Goal: Task Accomplishment & Management: Complete application form

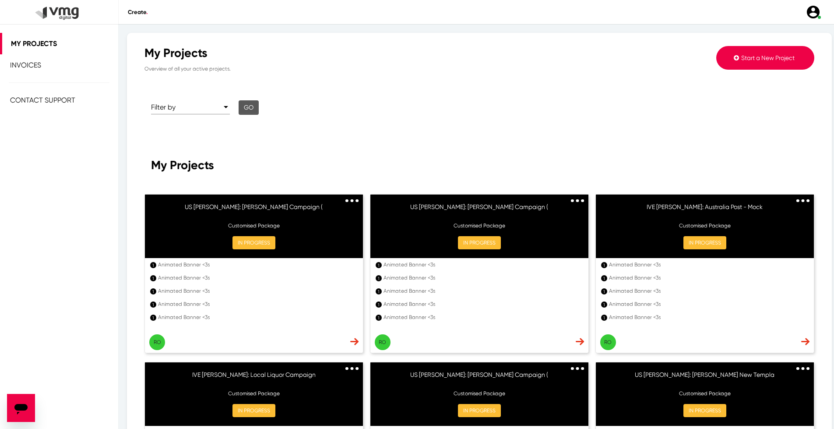
click at [756, 55] on span "Start a New Project" at bounding box center [768, 57] width 53 height 7
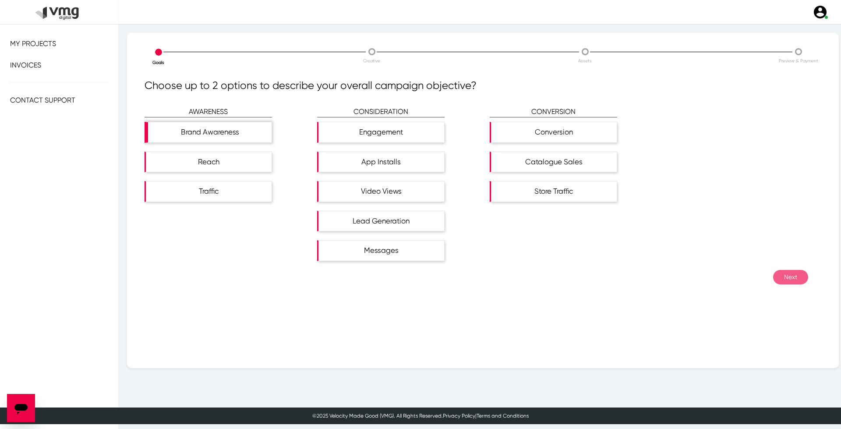
click at [220, 135] on div "Brand Awareness" at bounding box center [210, 132] width 124 height 20
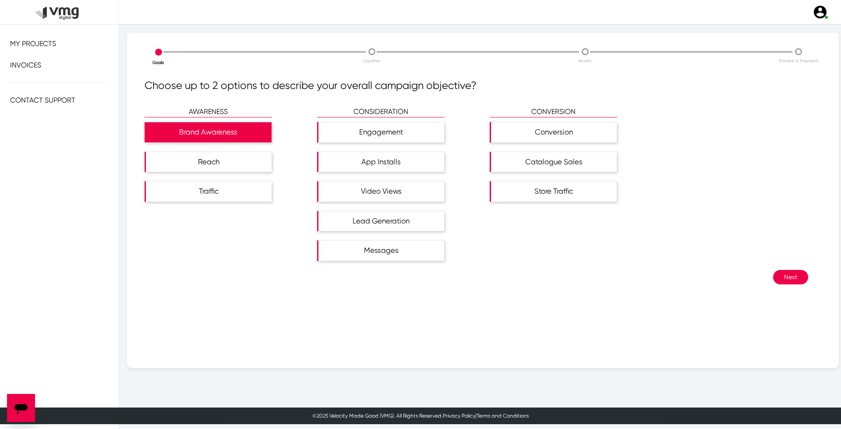
click at [788, 275] on button "Next" at bounding box center [790, 277] width 35 height 14
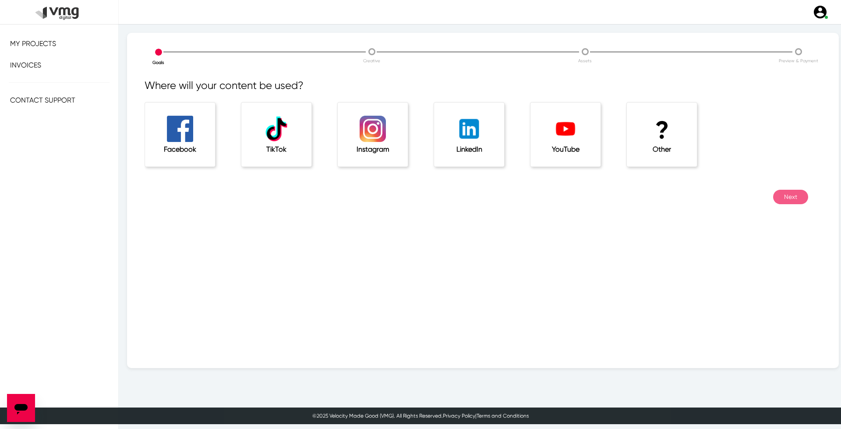
click at [645, 145] on h1 "?" at bounding box center [661, 130] width 35 height 29
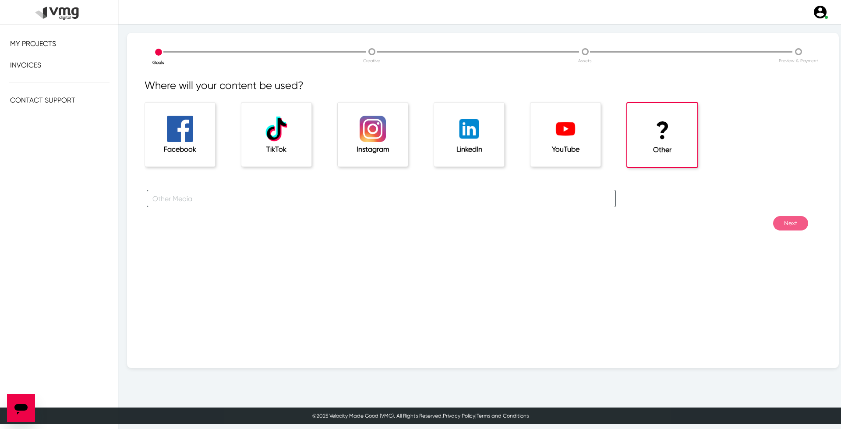
click at [217, 192] on input "text" at bounding box center [381, 199] width 469 height 18
type input "For [PERSON_NAME] Campaigns"
click at [785, 226] on button "Next" at bounding box center [790, 223] width 35 height 14
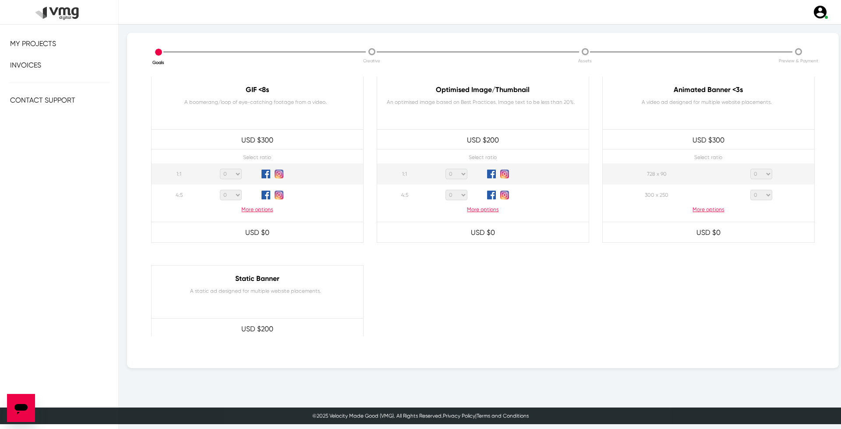
scroll to position [438, 0]
click at [703, 209] on p "More options" at bounding box center [709, 209] width 212 height 8
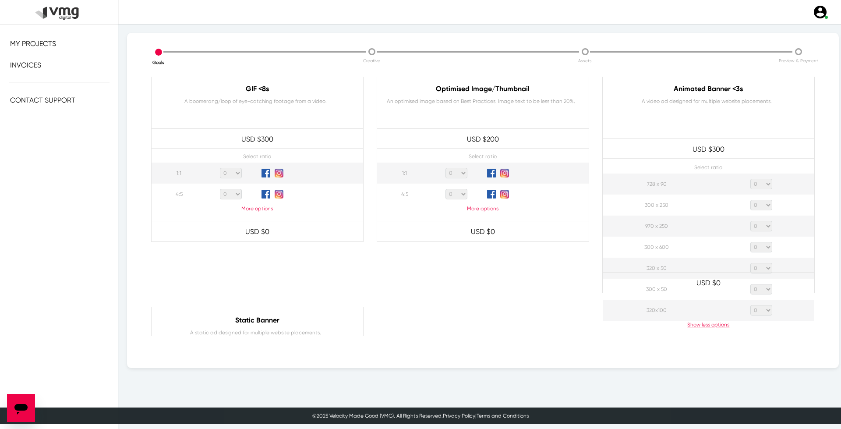
click at [759, 179] on select "0 1 2 3 4 5 6 7 8 9 10 11 12 13 14 15 16 17 18 19 20" at bounding box center [761, 184] width 22 height 11
select select "1"
click at [750, 179] on select "0 1 2 3 4 5 6 7 8 9 10 11 12 13 14 15 16 17 18 19 20" at bounding box center [761, 184] width 22 height 11
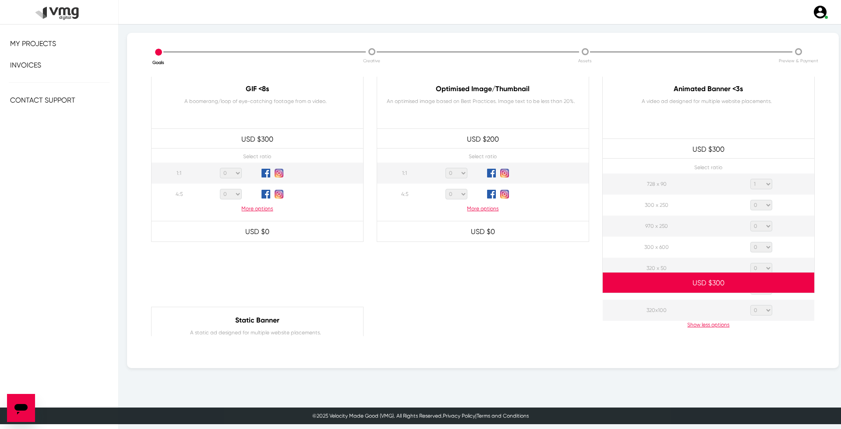
click at [762, 203] on select "0 1 2 3 4 5 6 7 8 9 10 11 12 13 14 15 16 17 18 19 20" at bounding box center [761, 205] width 22 height 11
select select "1"
click at [750, 200] on select "0 1 2 3 4 5 6 7 8 9 10 11 12 13 14 15 16 17 18 19 20" at bounding box center [761, 205] width 22 height 11
click at [754, 226] on select "0 1 2 3 4 5 6 7 8 9 10 11 12 13 14 15 16 17 18 19 20" at bounding box center [761, 226] width 22 height 11
select select "1"
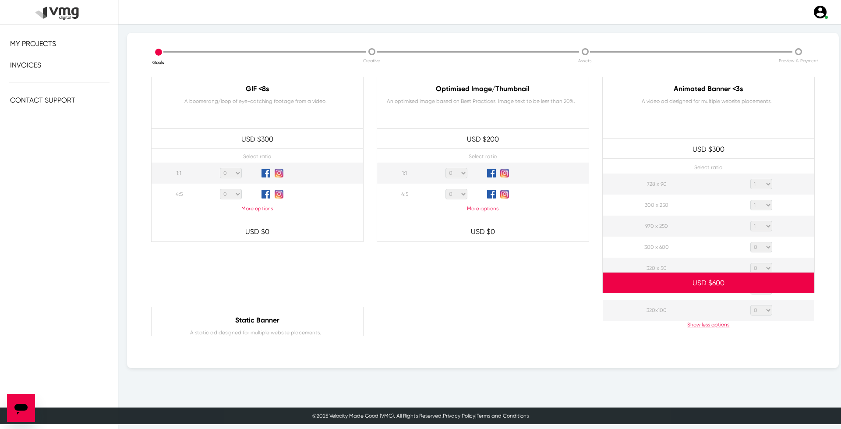
click at [750, 221] on select "0 1 2 3 4 5 6 7 8 9 10 11 12 13 14 15 16 17 18 19 20" at bounding box center [761, 226] width 22 height 11
click at [758, 247] on select "0 1 2 3 4 5 6 7 8 9 10 11 12 13 14 15 16 17 18 19 20" at bounding box center [761, 247] width 22 height 11
select select "1"
click at [750, 242] on select "0 1 2 3 4 5 6 7 8 9 10 11 12 13 14 15 16 17 18 19 20" at bounding box center [761, 247] width 22 height 11
click at [757, 267] on select "0 1 2 3 4 5 6 7 8 9 10 11 12 13 14 15 16 17 18 19 20" at bounding box center [761, 268] width 22 height 11
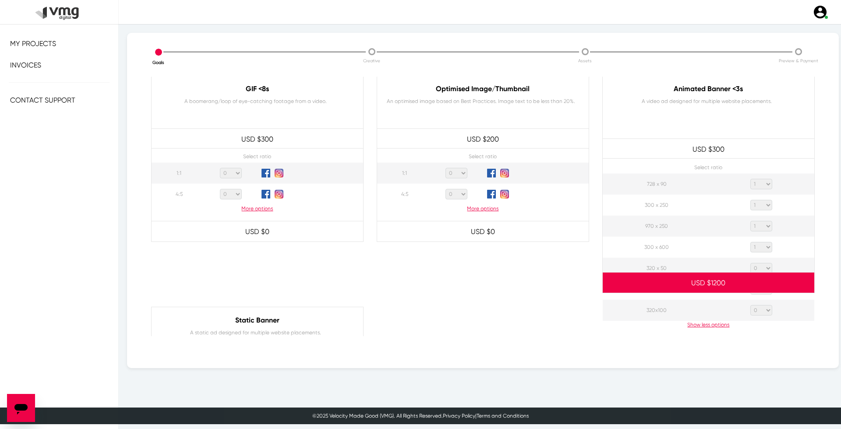
select select "1"
click at [750, 263] on select "0 1 2 3 4 5 6 7 8 9 10 11 12 13 14 15 16 17 18 19 20" at bounding box center [761, 268] width 22 height 11
click at [763, 310] on div at bounding box center [709, 394] width 226 height 175
click at [763, 311] on div at bounding box center [709, 394] width 226 height 175
click at [758, 311] on div at bounding box center [709, 394] width 226 height 175
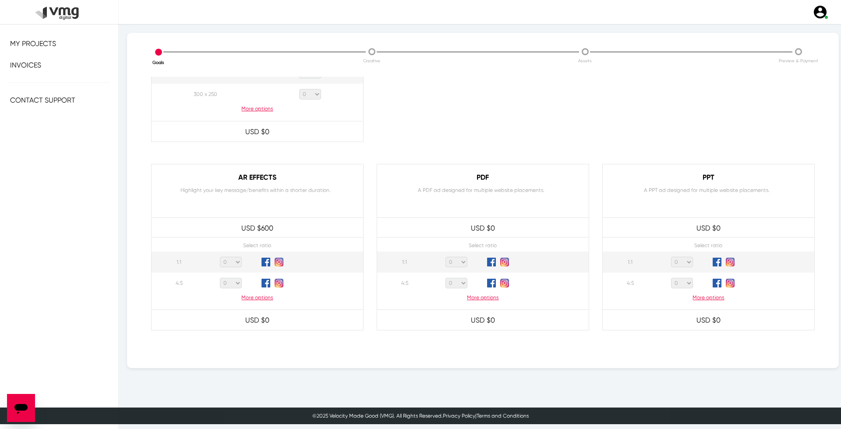
scroll to position [813, 0]
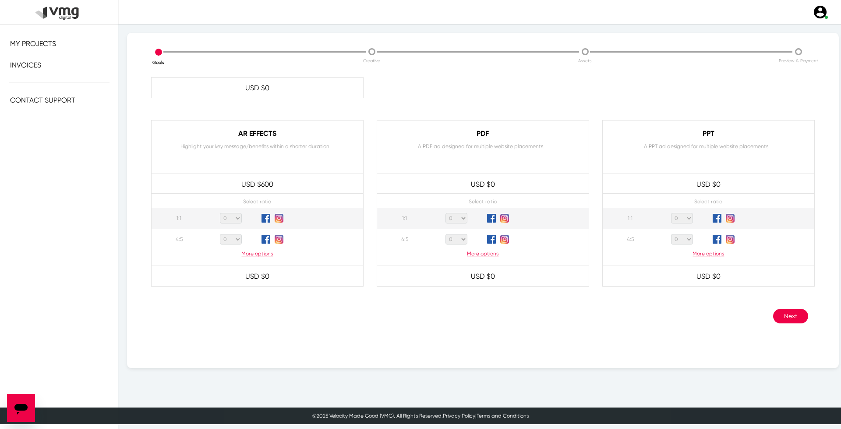
click at [715, 251] on p "More options" at bounding box center [709, 254] width 212 height 8
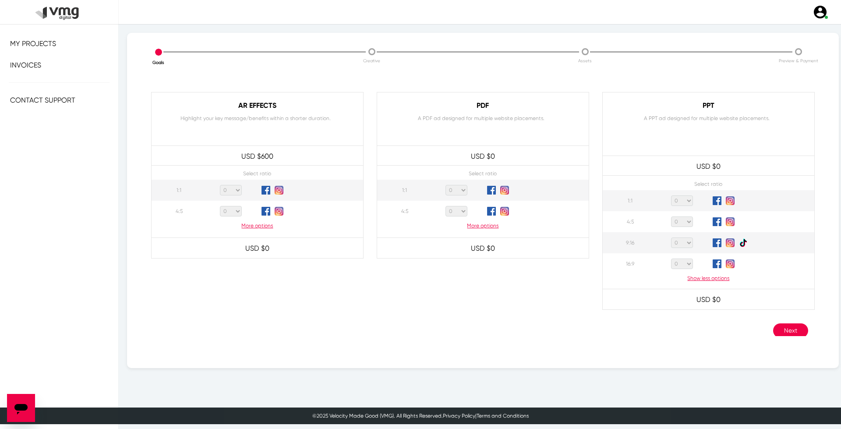
scroll to position [855, 0]
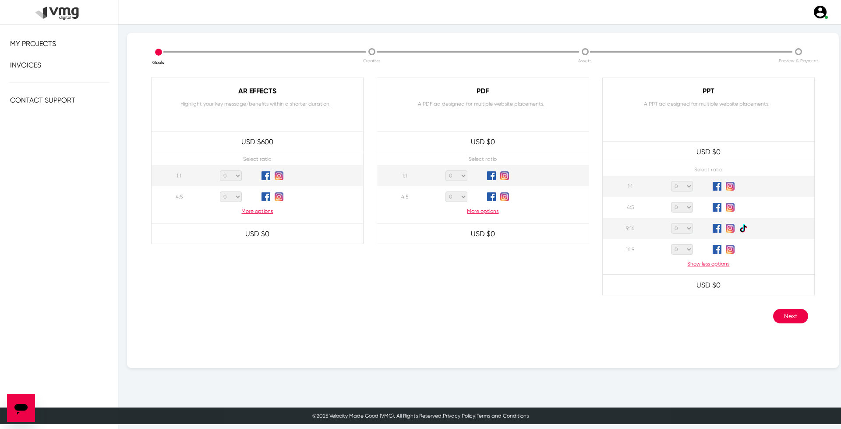
click at [778, 312] on button "Next" at bounding box center [790, 316] width 35 height 14
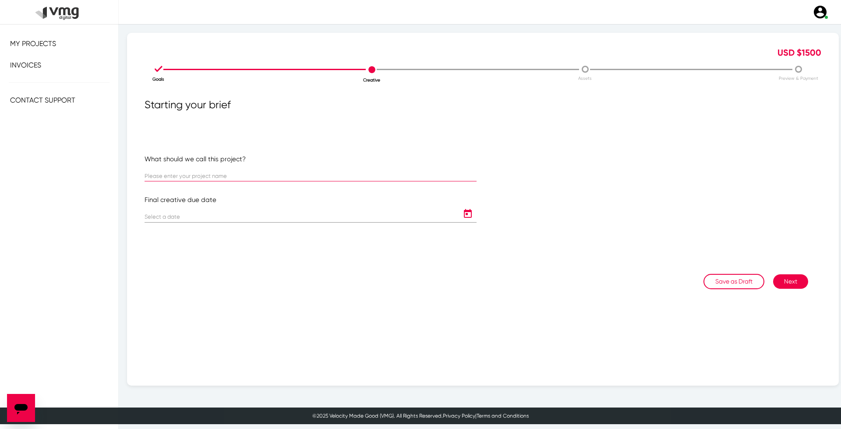
click at [273, 176] on input "text" at bounding box center [311, 176] width 332 height 7
paste input "IVE [PERSON_NAME]: Priceline Pharmacy - Mock Up Only"
type input "IVE [PERSON_NAME]: Priceline Pharmacy - Mock Up Only"
click at [294, 215] on input at bounding box center [302, 217] width 314 height 7
click at [461, 211] on icon "Open calendar" at bounding box center [468, 213] width 14 height 11
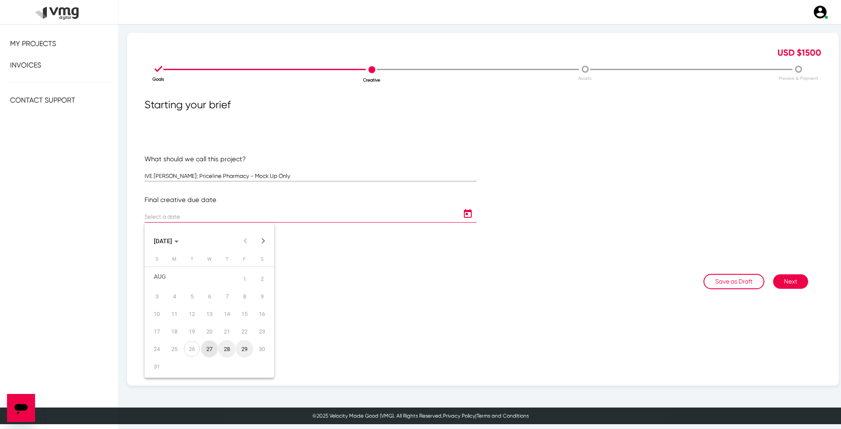
click at [262, 240] on button "Next month" at bounding box center [263, 241] width 18 height 18
click at [194, 304] on div "9" at bounding box center [192, 305] width 16 height 16
type input "[DATE]"
click at [784, 276] on button "Next" at bounding box center [790, 281] width 35 height 14
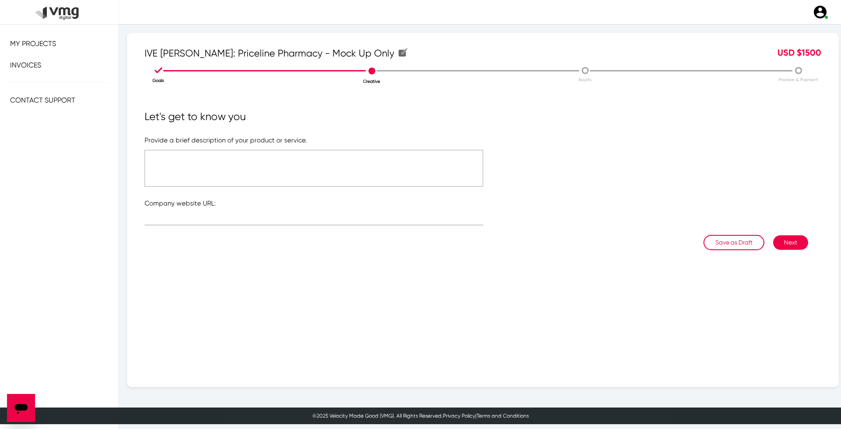
click at [345, 165] on textarea at bounding box center [314, 168] width 339 height 37
click at [341, 218] on input "text" at bounding box center [314, 220] width 339 height 7
paste input "[URL][DOMAIN_NAME]"
type input "[URL][DOMAIN_NAME]"
click at [271, 175] on textarea at bounding box center [314, 168] width 339 height 37
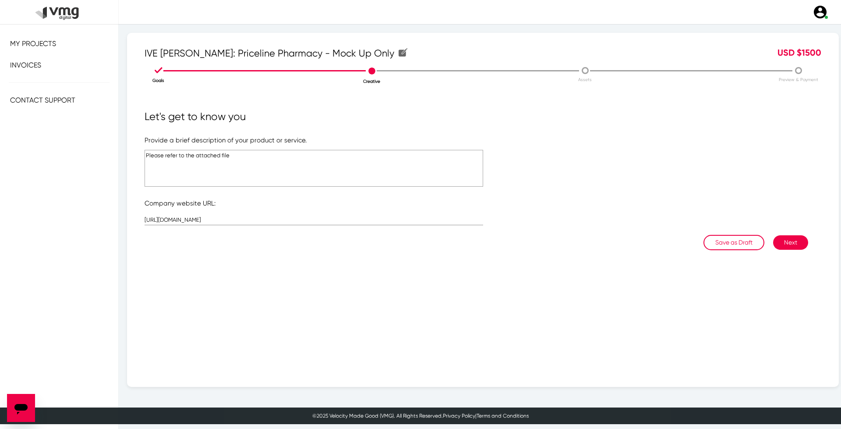
type textarea "Please refer to the attached file"
click at [785, 237] on button "Next" at bounding box center [790, 242] width 35 height 14
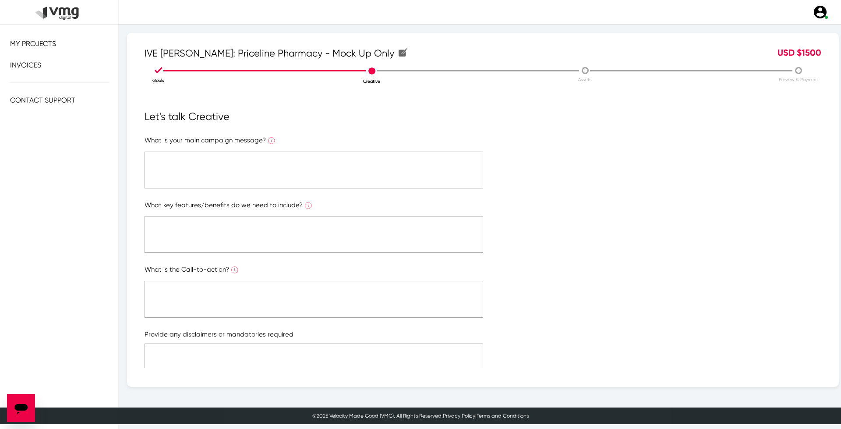
click at [288, 178] on textarea at bounding box center [314, 170] width 339 height 37
paste textarea "Please refer to the attached file"
type textarea "Please refer to the attached file"
click at [299, 234] on textarea at bounding box center [314, 234] width 339 height 37
paste textarea "Please refer to the attached file"
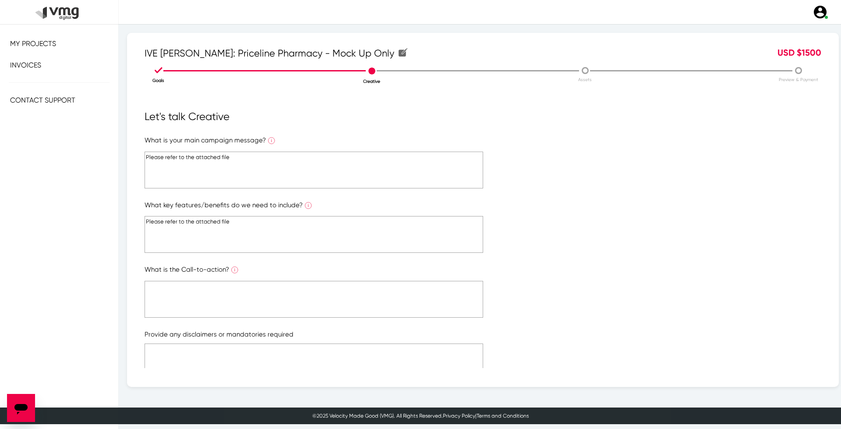
type textarea "Please refer to the attached file"
click at [289, 296] on textarea at bounding box center [314, 299] width 339 height 37
paste textarea "Please refer to the attached file"
type textarea "Please refer to the attached file"
paste textarea "Please refer to the attached file"
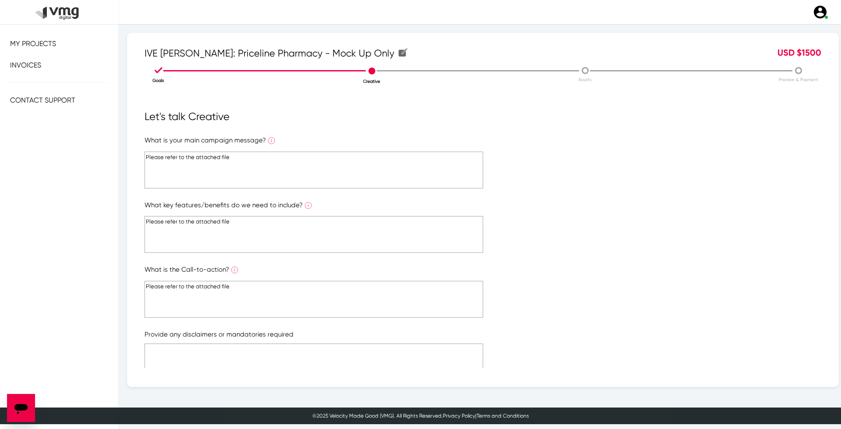
click at [295, 357] on textarea at bounding box center [314, 361] width 339 height 37
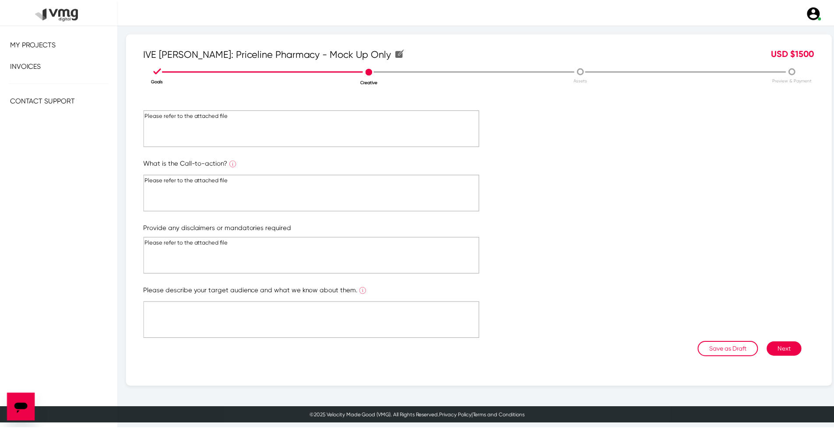
scroll to position [109, 0]
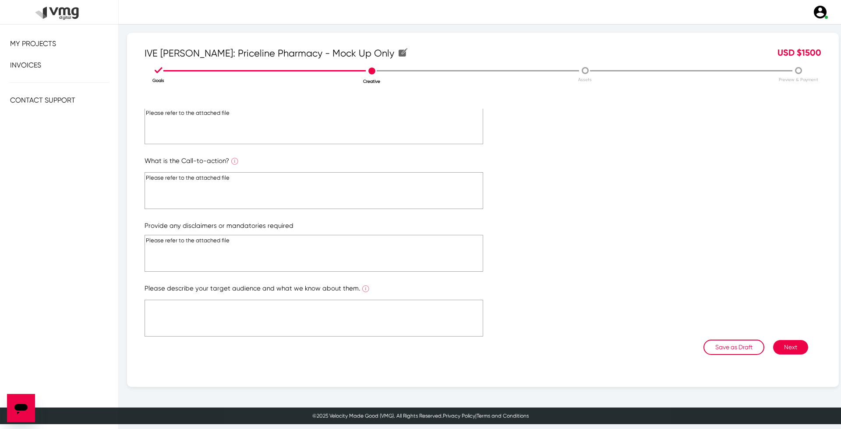
type textarea "Please refer to the attached file"
click at [336, 318] on textarea at bounding box center [314, 318] width 339 height 37
paste textarea "Please refer to the attached file"
type textarea "Please refer to the attached file"
click at [780, 350] on button "Next" at bounding box center [790, 347] width 35 height 14
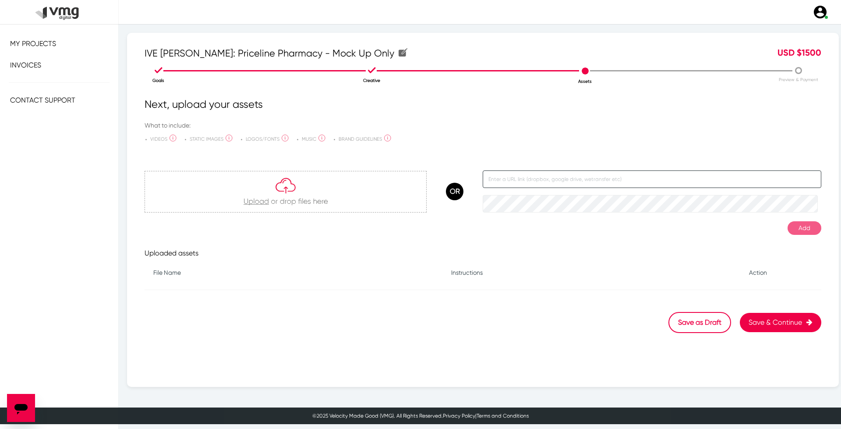
click at [663, 181] on input "text" at bounding box center [652, 179] width 339 height 18
paste input "[URL][DOMAIN_NAME]"
type input "[URL][DOMAIN_NAME]"
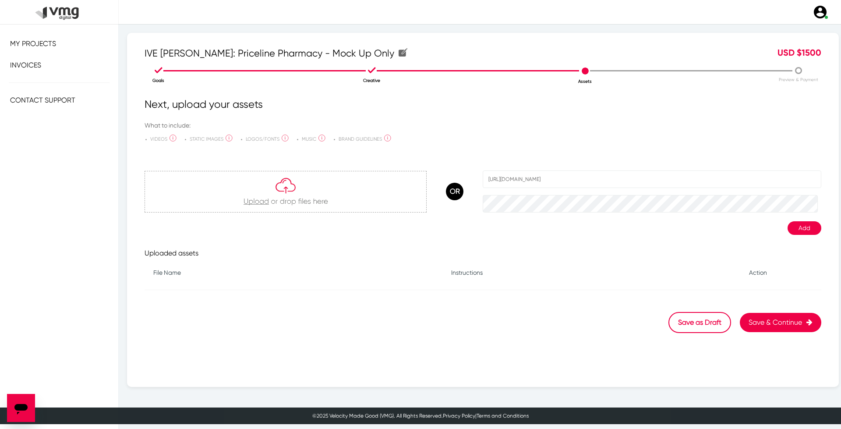
click at [790, 229] on button "Add" at bounding box center [805, 228] width 34 height 14
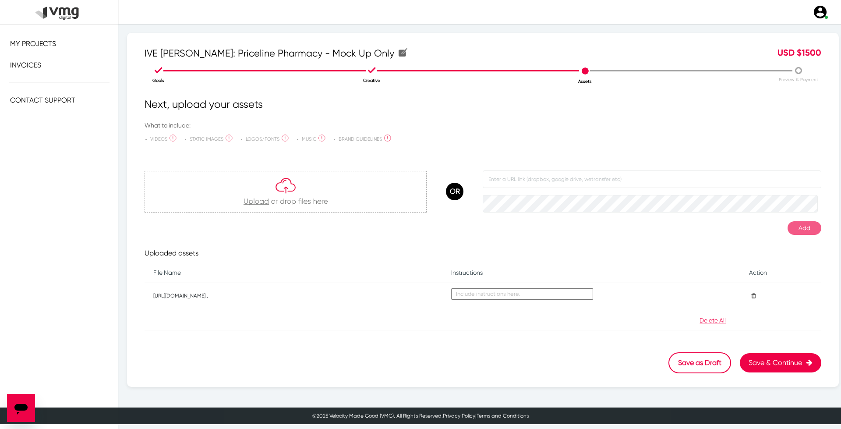
click at [763, 358] on button "Save & Continue" at bounding box center [780, 362] width 81 height 19
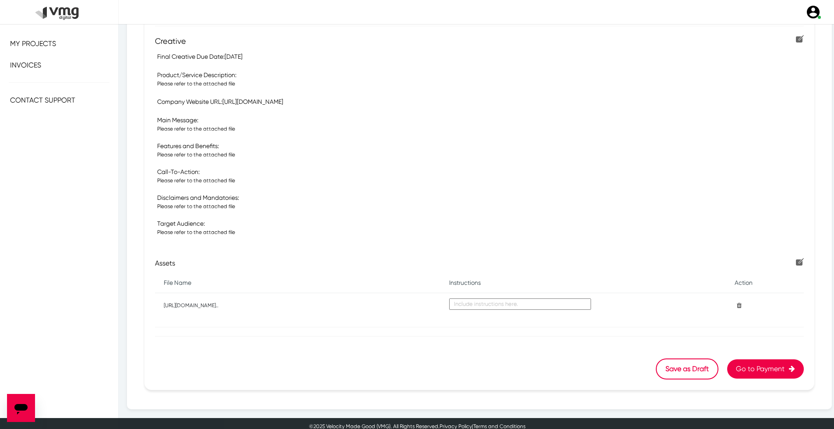
scroll to position [191, 0]
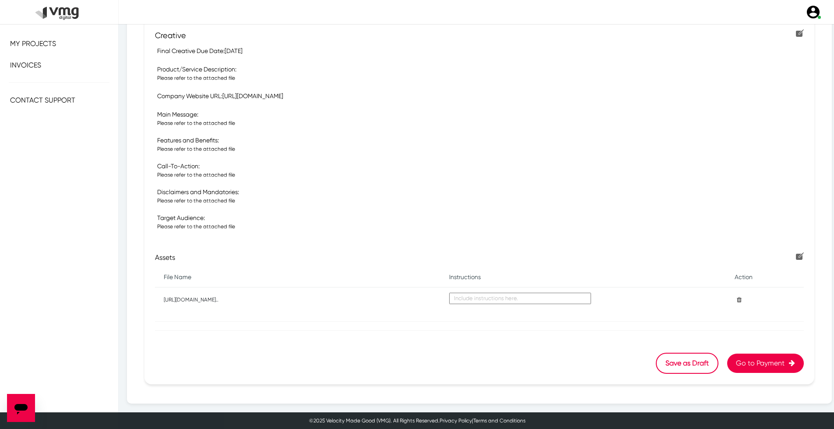
click at [748, 364] on button "Go to Payment" at bounding box center [766, 362] width 77 height 19
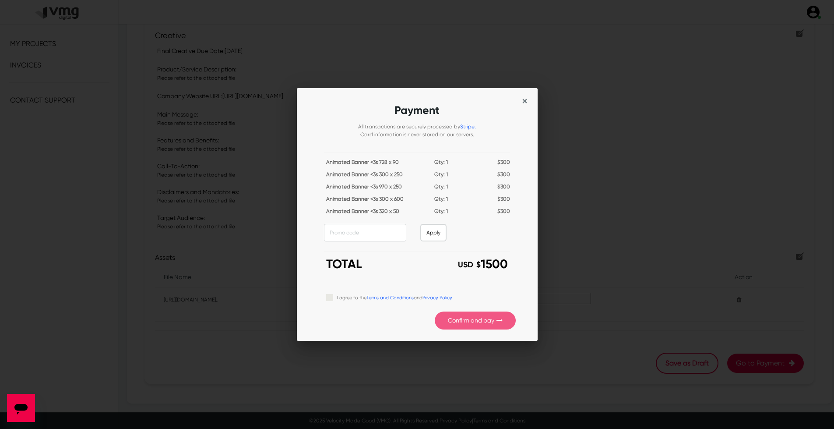
scroll to position [0, 0]
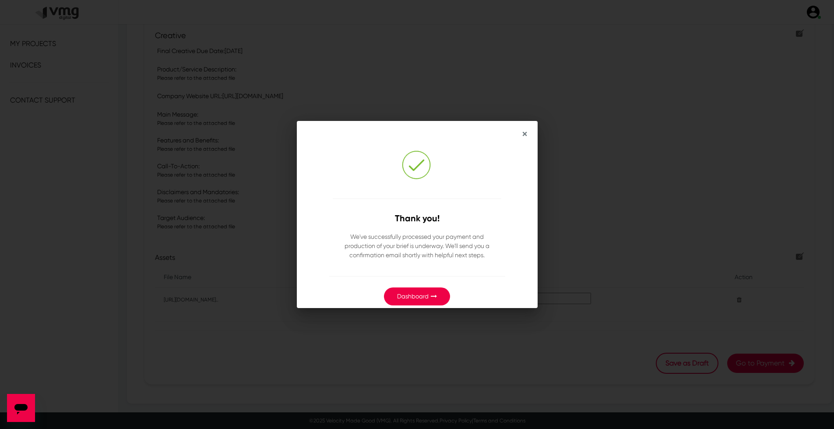
click at [431, 296] on button "Dashboard" at bounding box center [417, 296] width 66 height 18
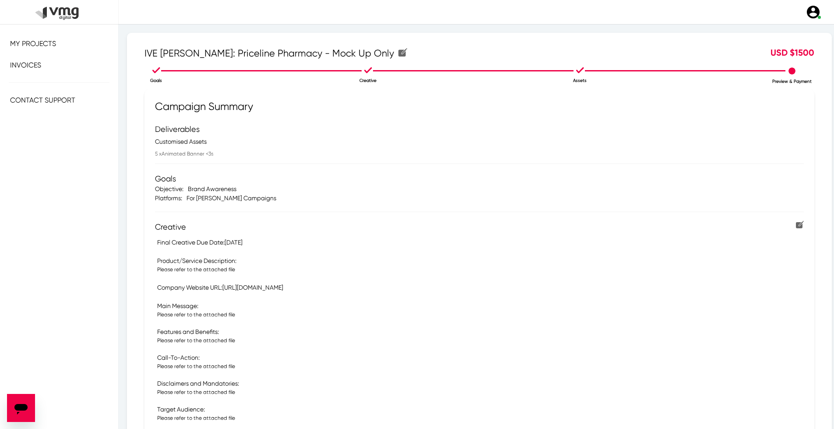
scroll to position [191, 0]
